Goal: Find specific page/section: Find specific page/section

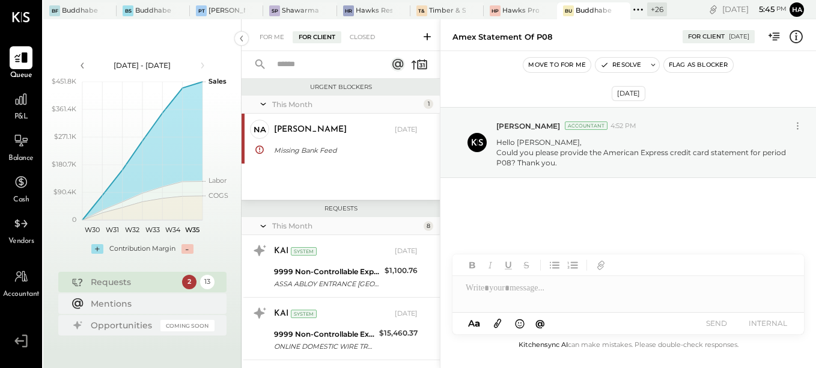
scroll to position [722, 0]
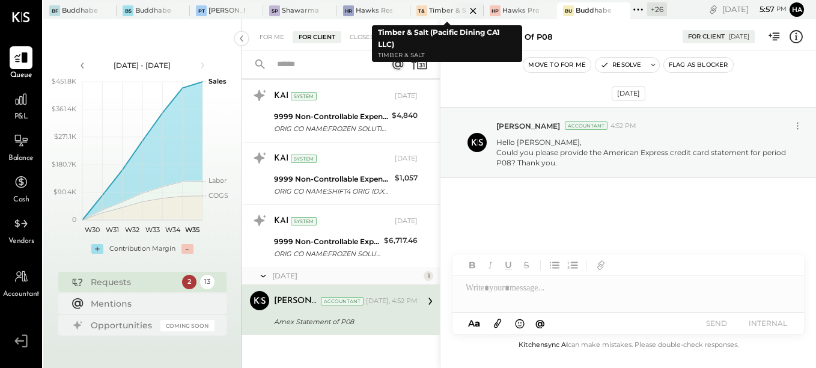
click at [431, 11] on div "Timber & Salt (Pacific Dining CA1 LLC)" at bounding box center [447, 11] width 37 height 10
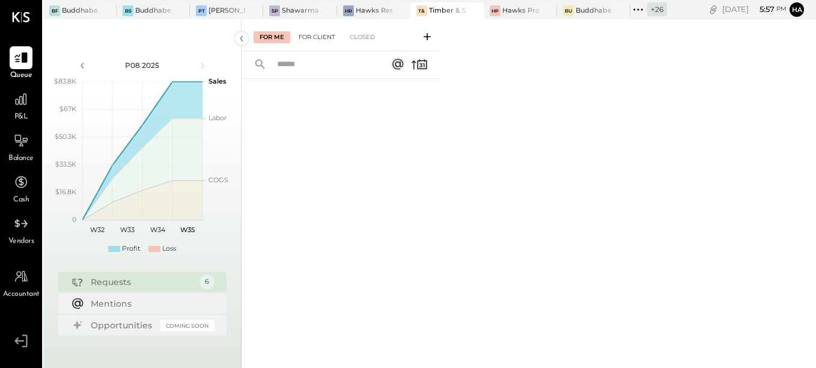
click at [320, 34] on div "For Client" at bounding box center [317, 37] width 49 height 12
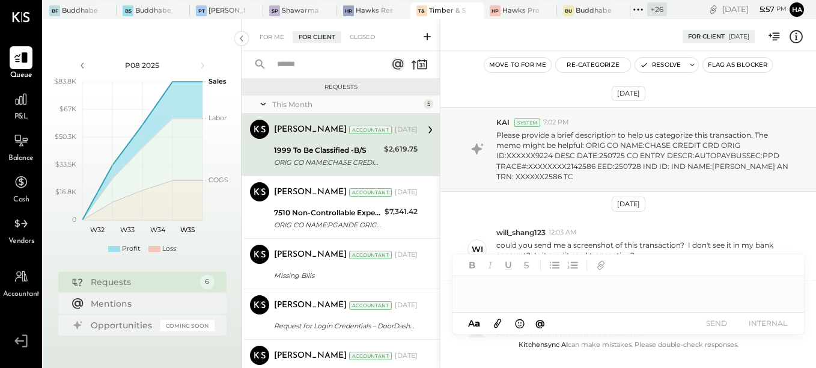
scroll to position [130, 0]
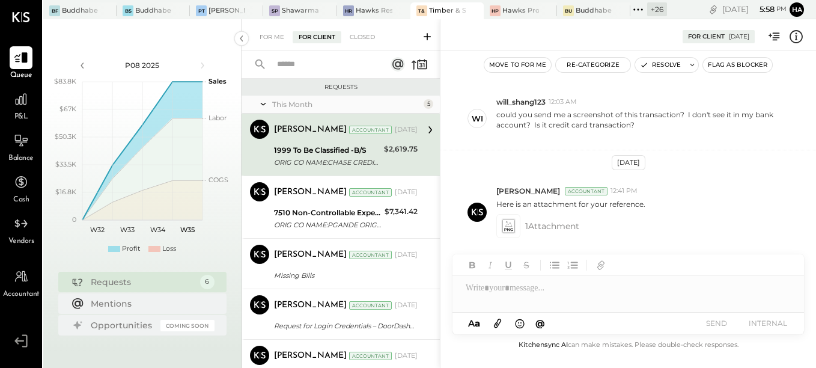
click at [533, 166] on div "[DATE] KAI System 7:02 PM Please provide a brief description to help us categor…" at bounding box center [629, 209] width 376 height 257
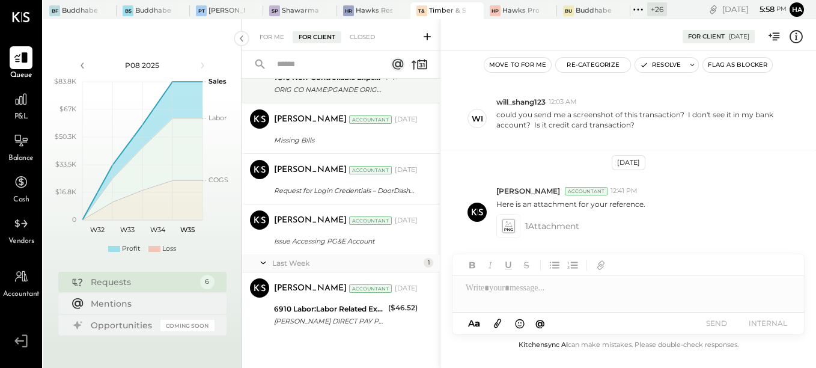
scroll to position [135, 0]
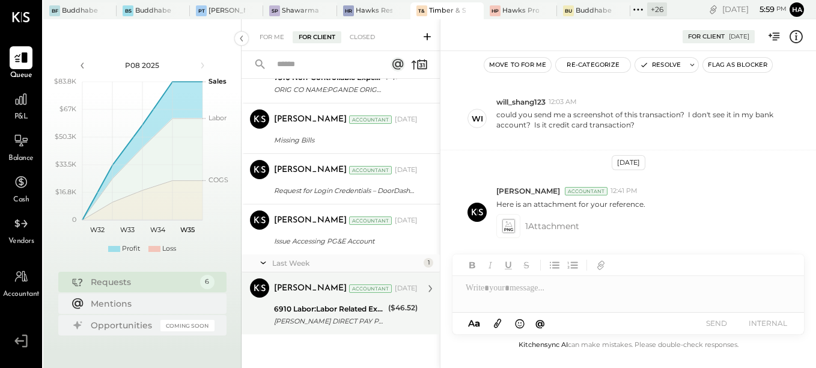
click at [328, 318] on div "[PERSON_NAME] DIRECT PAY PHONE [GEOGRAPHIC_DATA]" at bounding box center [329, 321] width 111 height 12
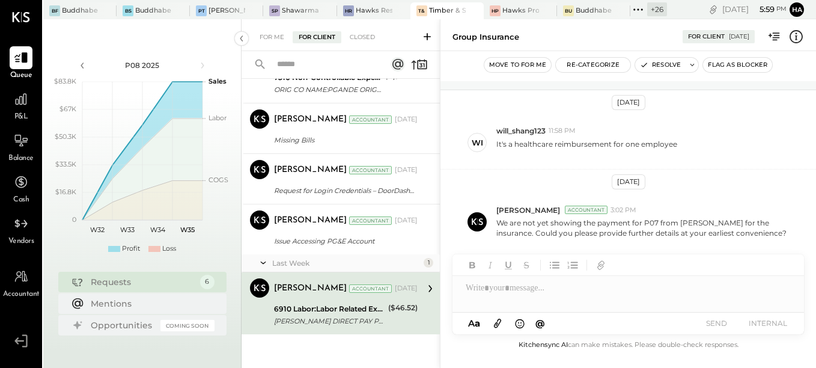
scroll to position [70, 0]
